Goal: Task Accomplishment & Management: Use online tool/utility

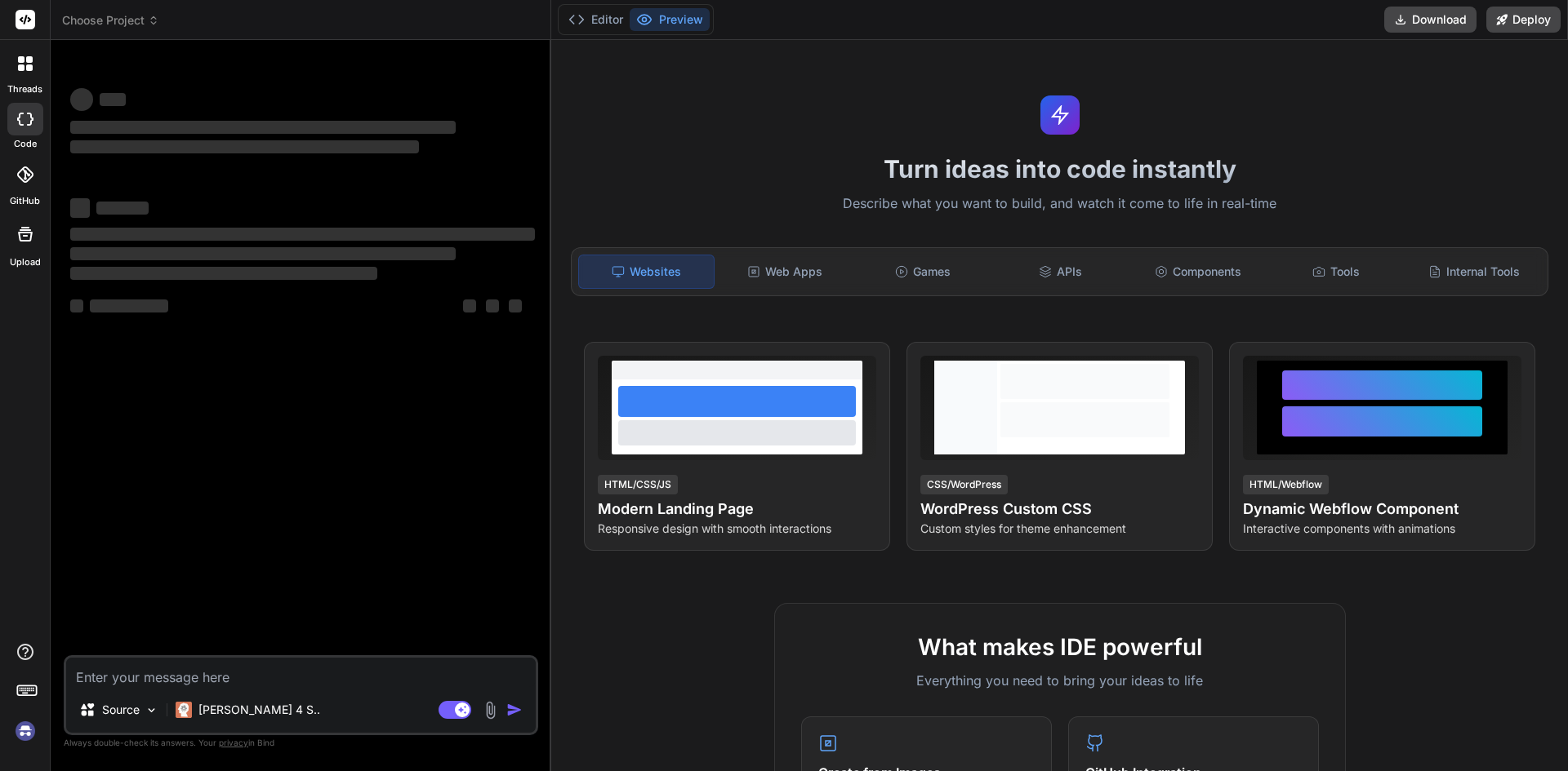
type textarea "x"
click at [152, 673] on textarea at bounding box center [301, 673] width 469 height 30
type textarea "if($data['name'] === "Game Request"){ dd(strpos($data['content'], "{{ route('ad…"
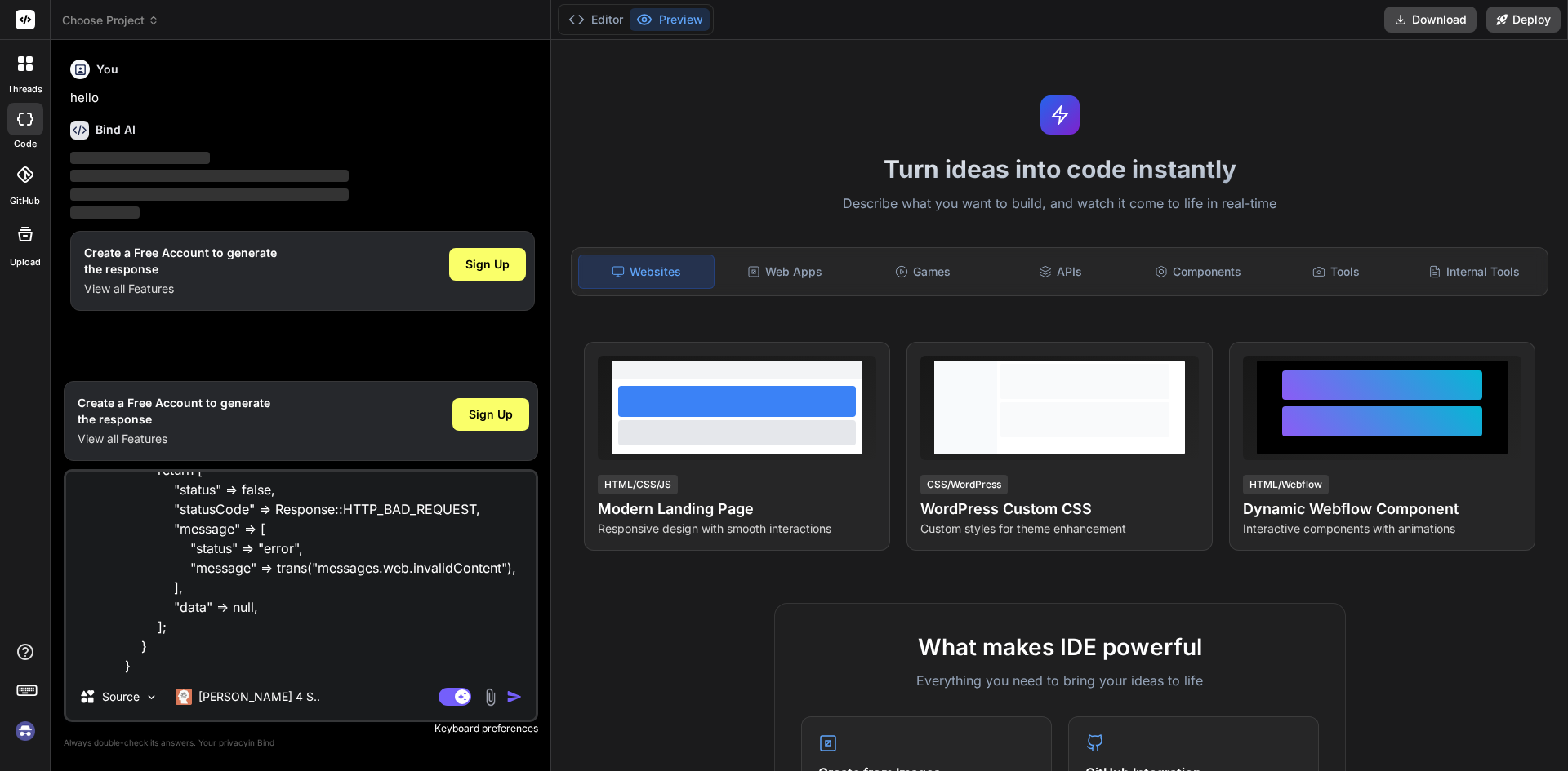
type textarea "x"
click at [247, 654] on textarea "if($data['name'] === "Game Request"){ dd(strpos($data['content'], "{{ route('ad…" at bounding box center [301, 573] width 469 height 203
click at [172, 663] on textarea "if($data['name'] === "Game Request"){ dd(strpos($data['content'], "{{ route('ad…" at bounding box center [301, 573] width 469 height 203
type textarea "if($data['name'] === "Game Request"){ dd(strpos($data['content'], "{{ route('ad…"
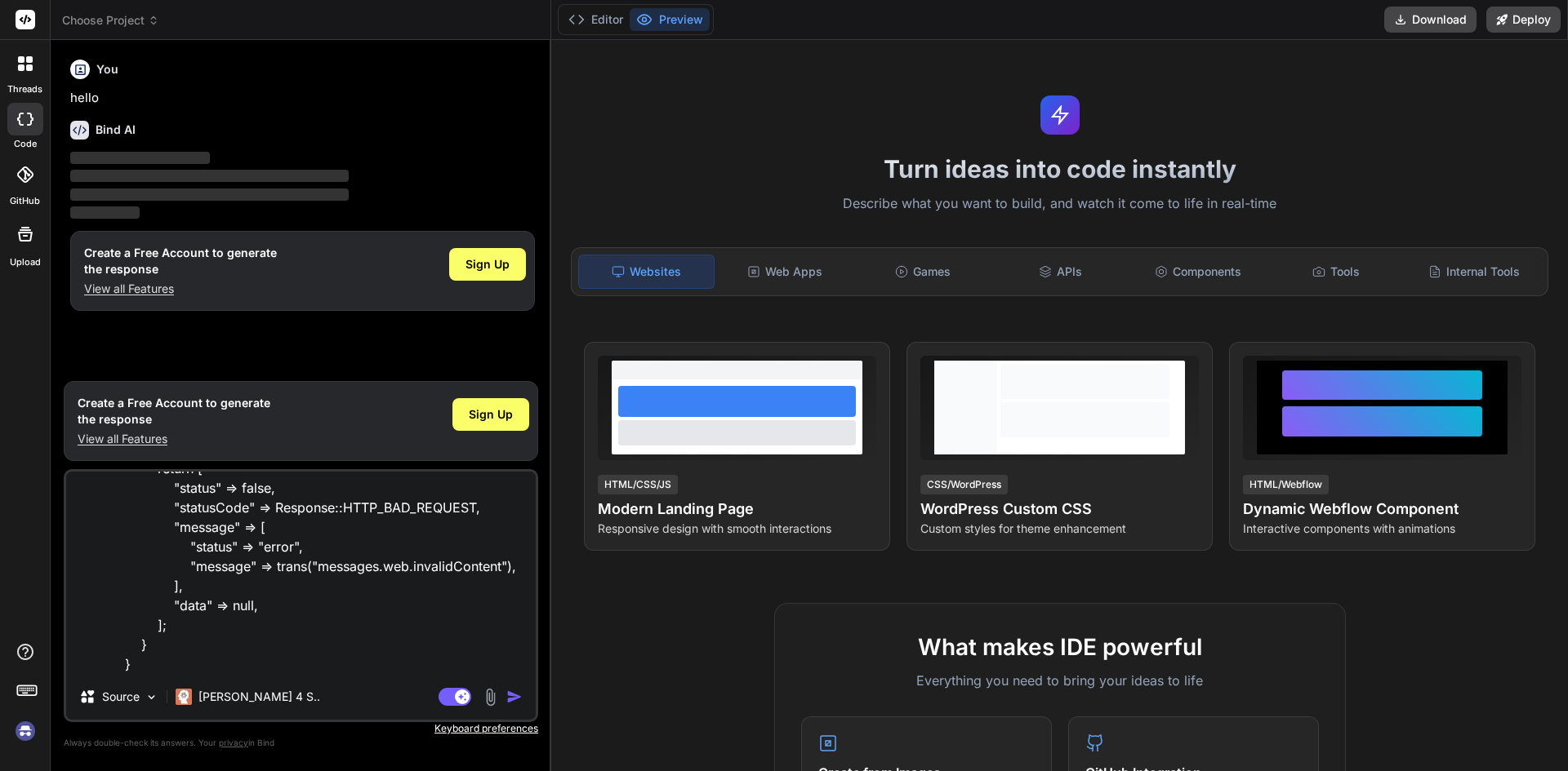
click at [181, 664] on textarea "if($data['name'] === "Game Request"){ dd(strpos($data['content'], "{{ route('ad…" at bounding box center [301, 573] width 469 height 203
click at [481, 263] on span "Sign Up" at bounding box center [487, 264] width 44 height 16
click at [203, 660] on textarea "if($data['name'] === "Game Request"){ dd(strpos($data['content'], "{{ route('ad…" at bounding box center [301, 573] width 469 height 203
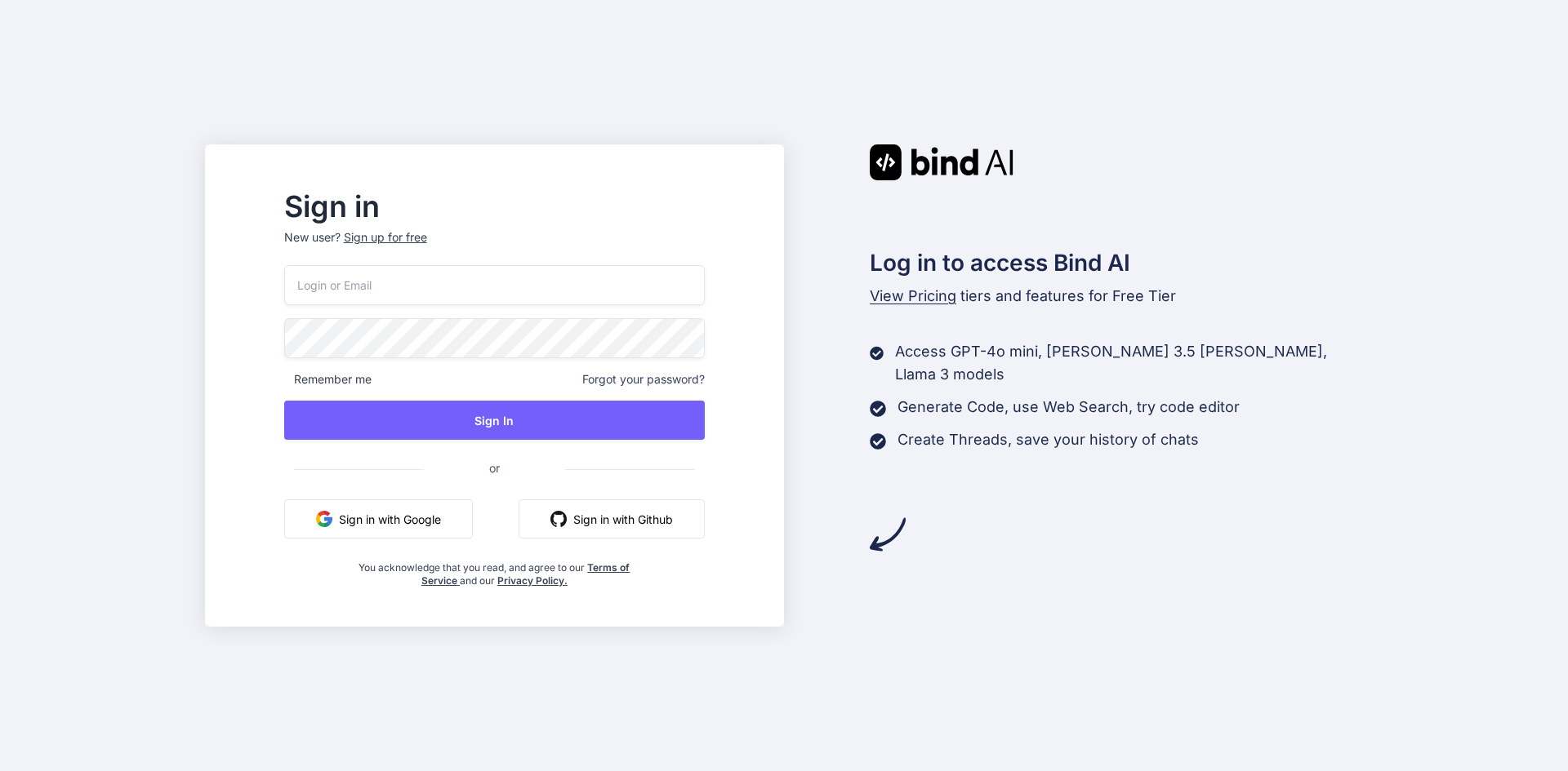
click at [418, 297] on input "email" at bounding box center [494, 285] width 420 height 40
drag, startPoint x: 409, startPoint y: 283, endPoint x: 353, endPoint y: 290, distance: 56.4
click at [353, 290] on input "pravee" at bounding box center [494, 285] width 420 height 40
type input "pravee"
click at [418, 233] on div "Sign up for free" at bounding box center [385, 238] width 83 height 16
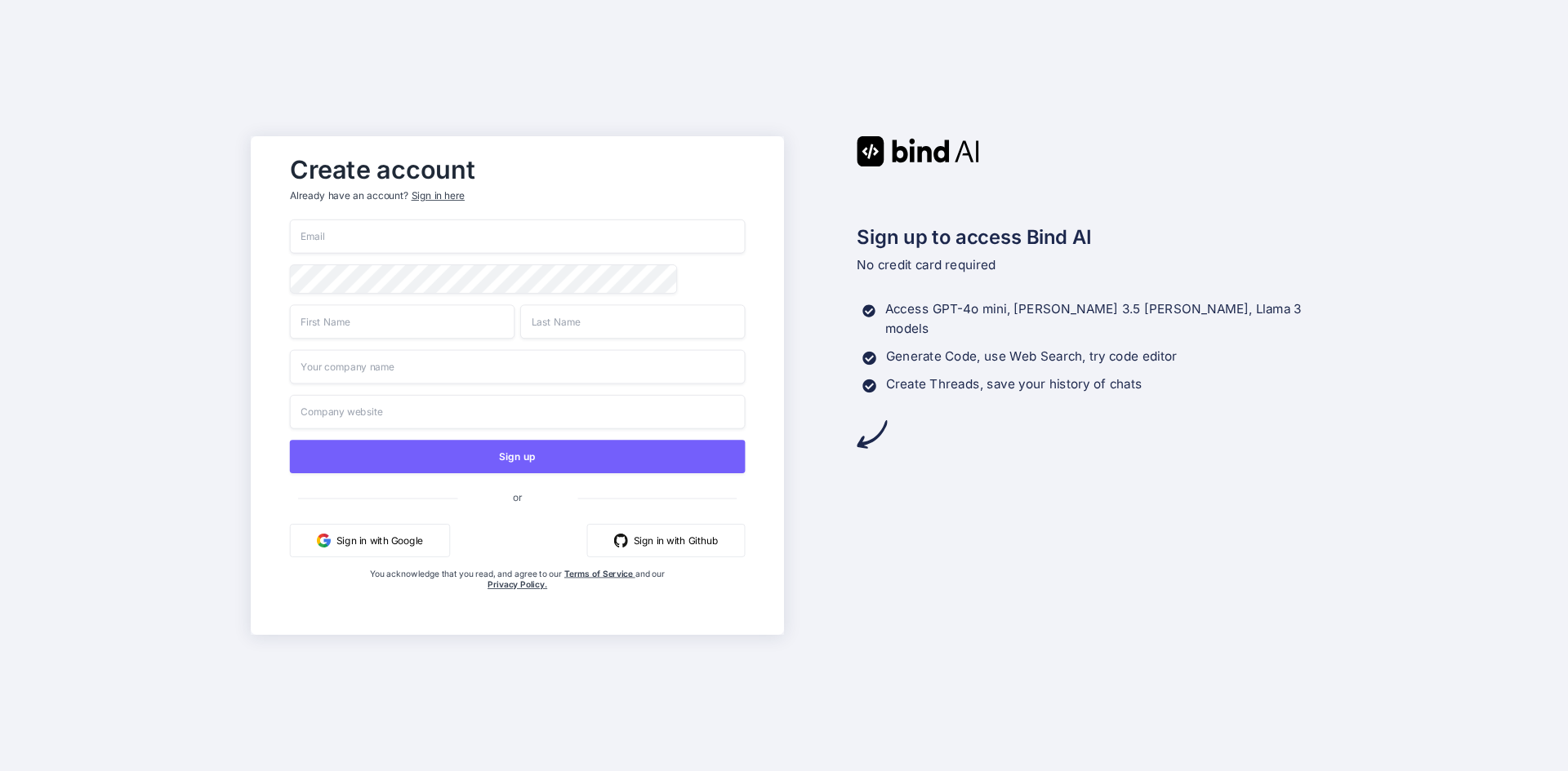
click at [379, 241] on input "email" at bounding box center [517, 237] width 455 height 34
